Goal: Contribute content: Contribute content

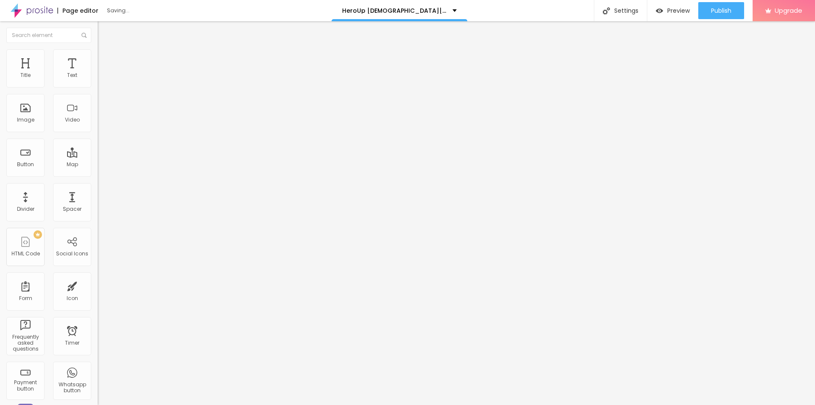
click at [98, 73] on span "Add image" at bounding box center [115, 69] width 35 height 7
click at [98, 174] on input "https://" at bounding box center [149, 170] width 102 height 8
paste input "[DOMAIN_NAME][URL]"
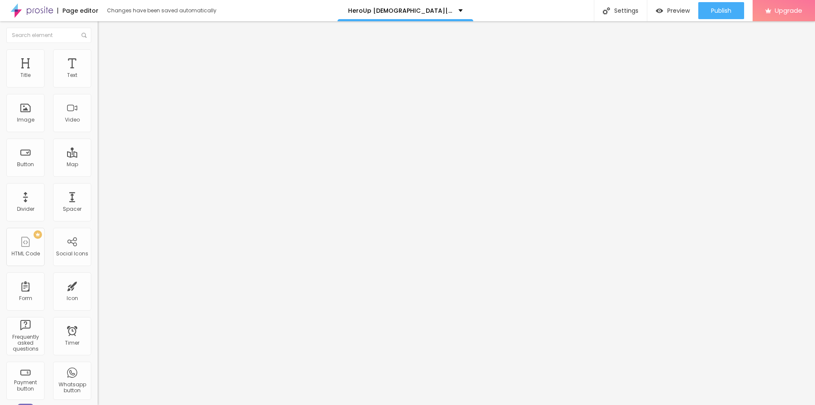
scroll to position [0, 25]
type input "[URL][DOMAIN_NAME]"
click at [98, 86] on input "text" at bounding box center [149, 81] width 102 height 8
paste input "HeroUp [DEMOGRAPHIC_DATA][MEDICAL_DATA] US"
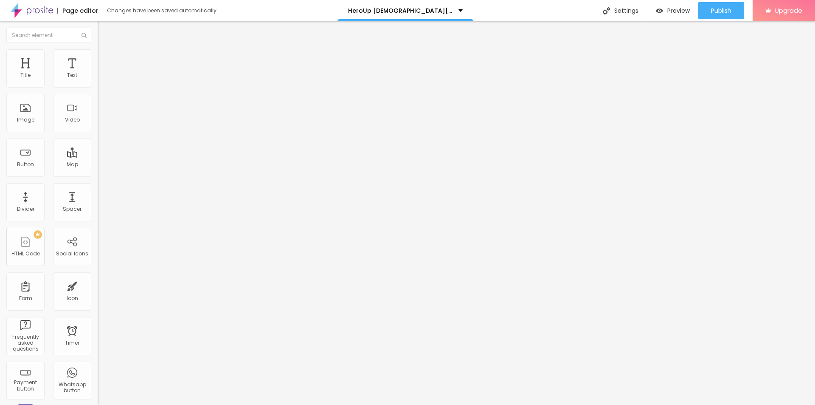
scroll to position [0, 1]
type input "HeroUp [DEMOGRAPHIC_DATA][MEDICAL_DATA] US"
click at [98, 51] on ul "Content Style Advanced" at bounding box center [147, 53] width 98 height 25
click at [98, 52] on img at bounding box center [102, 53] width 8 height 8
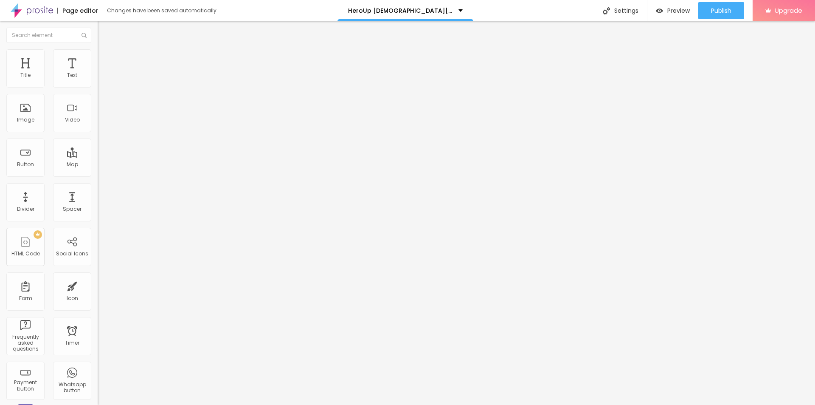
type input "75"
type input "65"
type input "60"
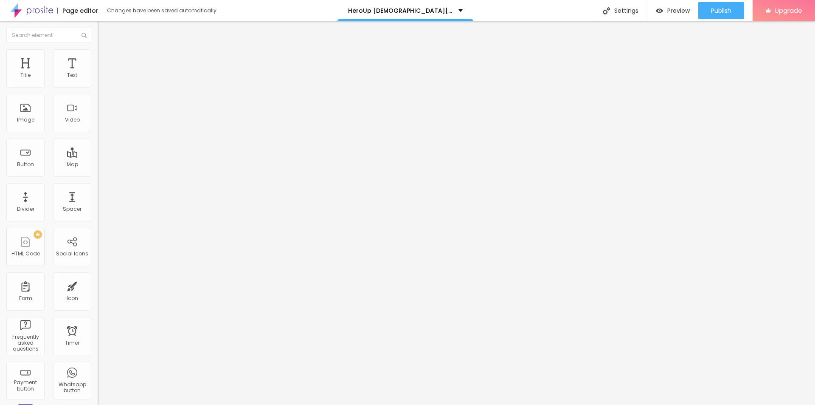
type input "60"
type input "55"
type input "50"
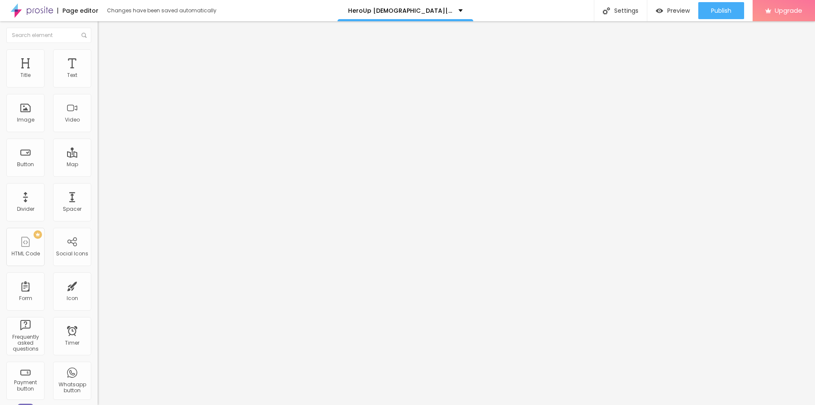
type input "45"
type input "40"
type input "35"
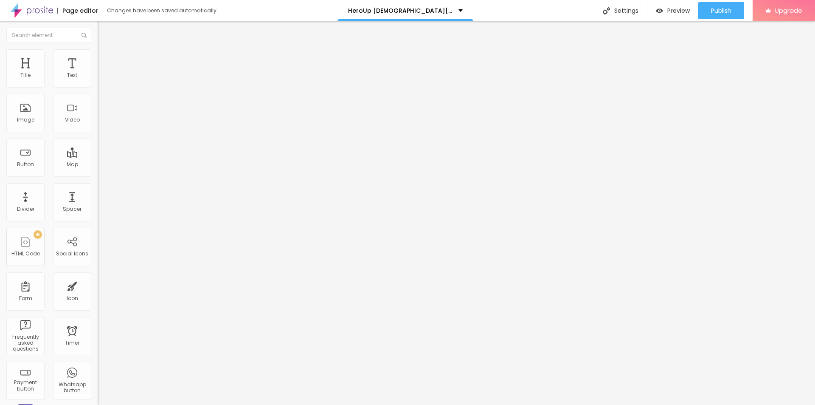
drag, startPoint x: 88, startPoint y: 90, endPoint x: 31, endPoint y: 96, distance: 57.3
type input "35"
click at [98, 87] on input "range" at bounding box center [125, 83] width 55 height 7
click at [101, 79] on icon "button" at bounding box center [103, 76] width 5 height 5
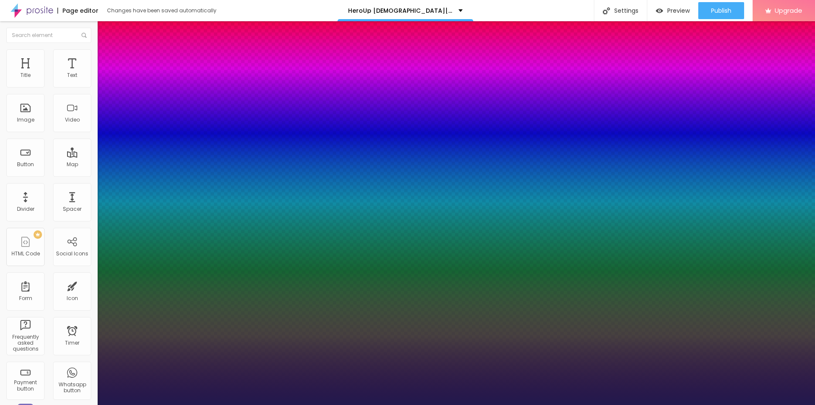
type input "18"
type input "1"
type input "20"
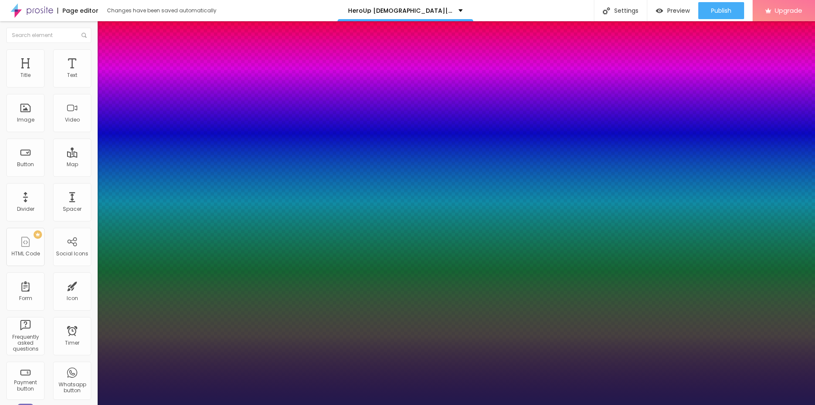
type input "1"
type input "22"
type input "1"
type input "24"
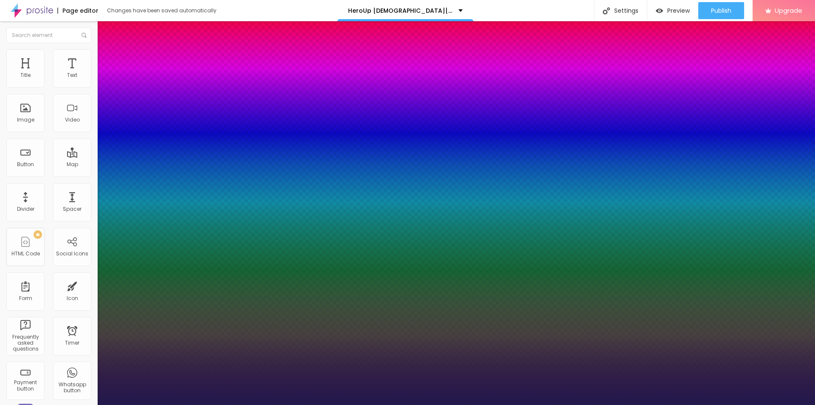
type input "24"
type input "1"
type input "26"
type input "1"
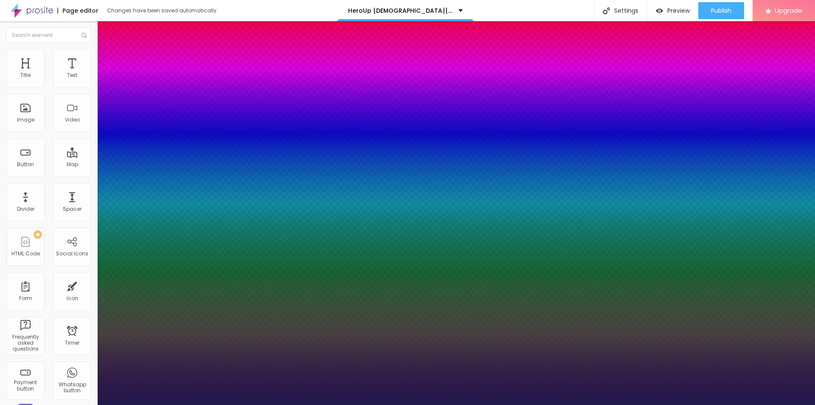
type input "27"
type input "1"
drag, startPoint x: 113, startPoint y: 145, endPoint x: 122, endPoint y: 147, distance: 9.2
type input "27"
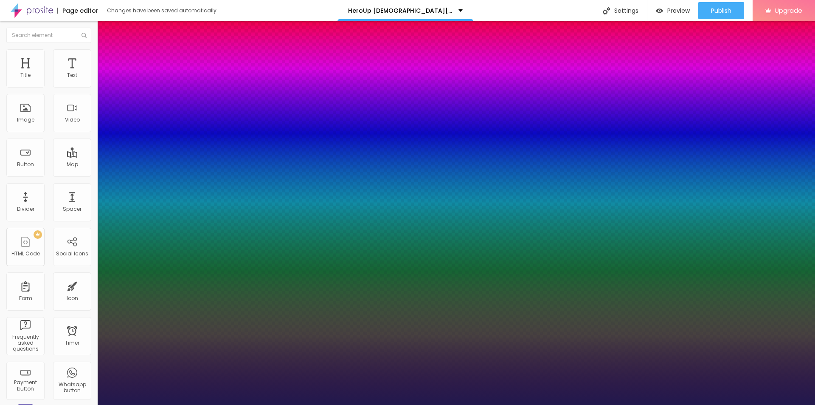
type input "1"
click at [284, 404] on div at bounding box center [407, 405] width 815 height 0
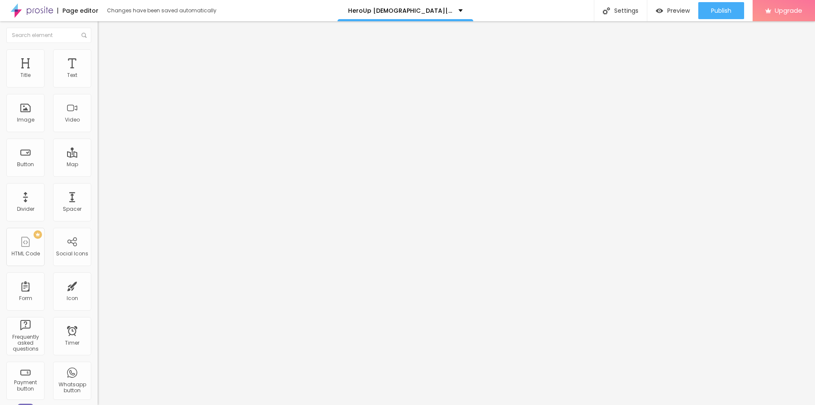
click at [98, 82] on button "button" at bounding box center [104, 77] width 12 height 9
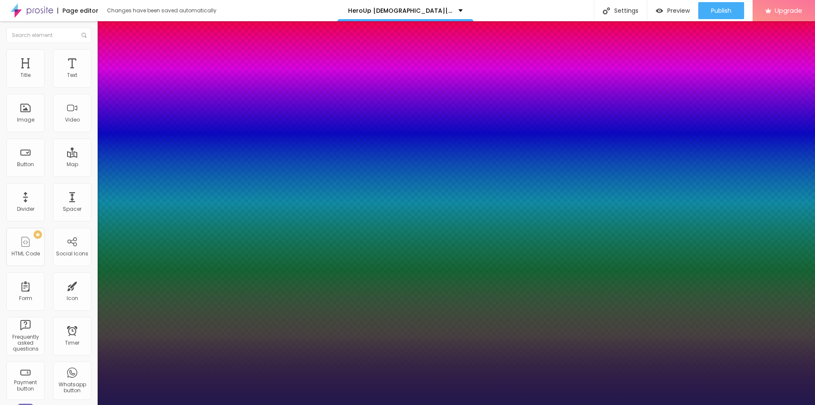
type input "1"
type input "16"
type input "1"
type input "20"
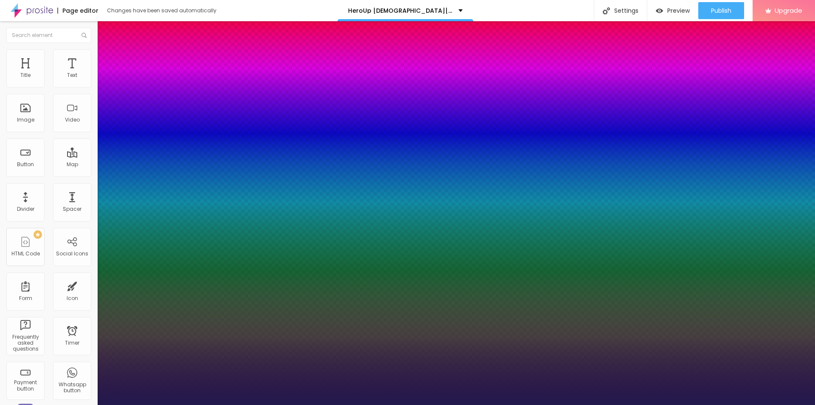
type input "1"
type input "22"
type input "1"
type input "20"
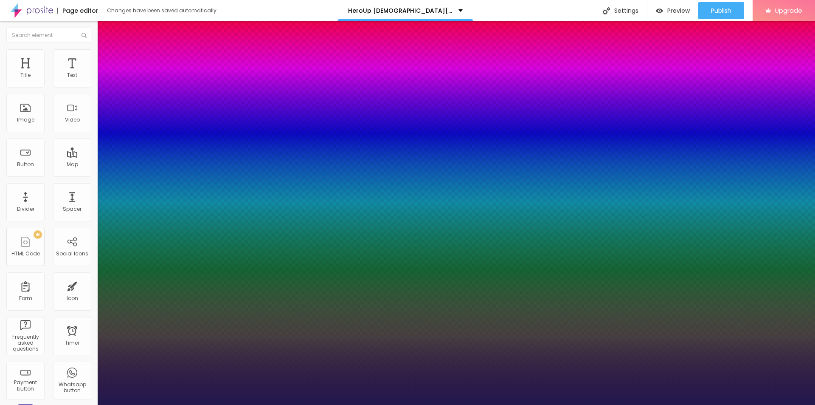
type input "20"
type input "1"
type input "18"
type input "1"
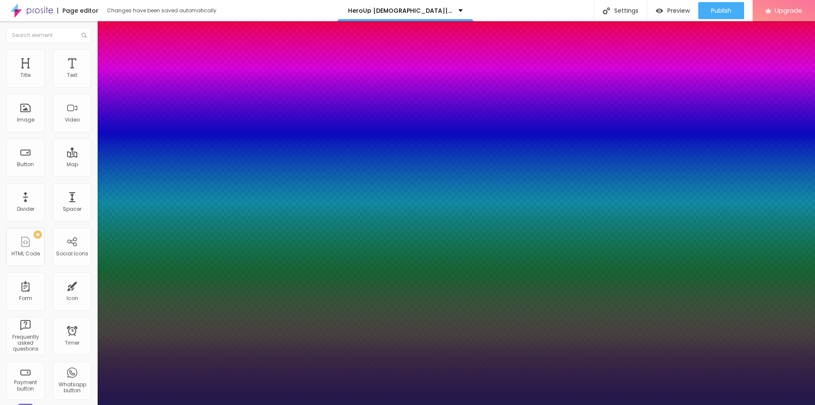
type input "18"
type input "1"
click at [348, 404] on div at bounding box center [407, 405] width 815 height 0
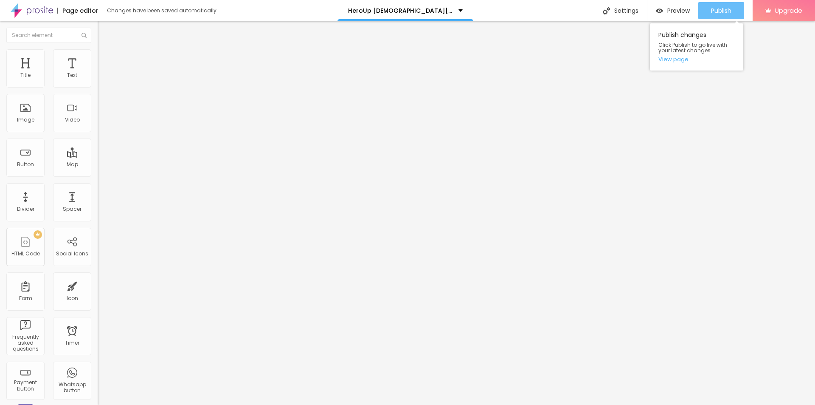
click at [707, 10] on button "Publish" at bounding box center [722, 10] width 46 height 17
click at [676, 59] on link "View page" at bounding box center [697, 59] width 76 height 6
